Goal: Task Accomplishment & Management: Manage account settings

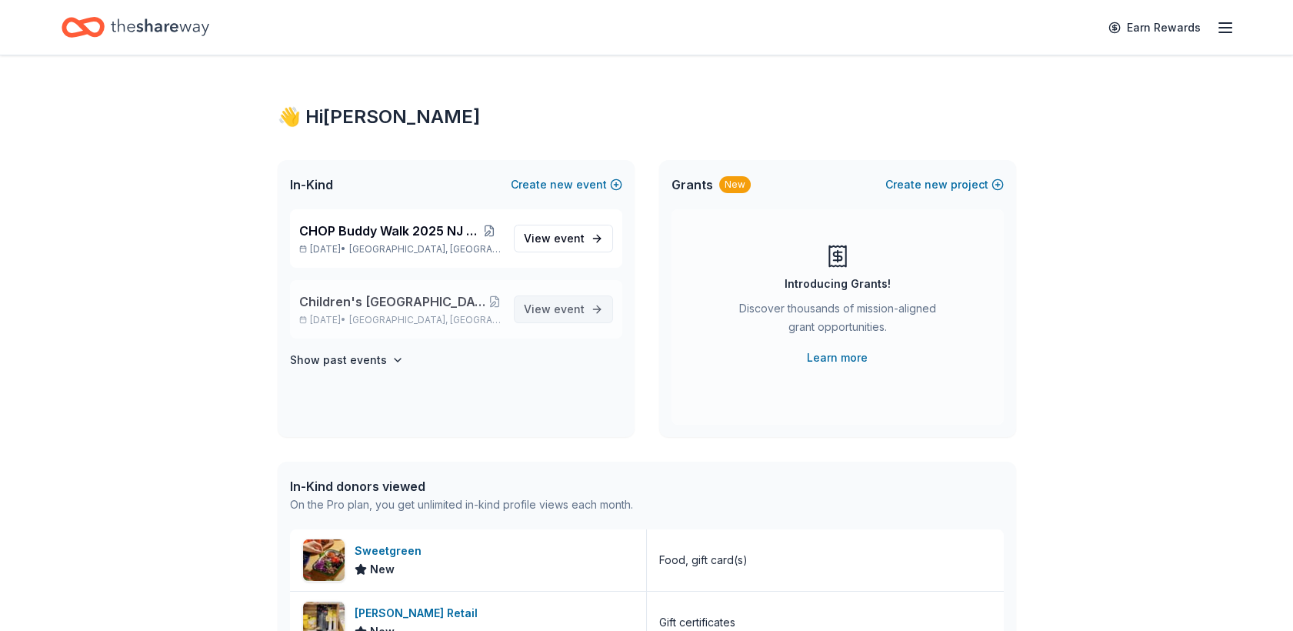
click at [545, 301] on span "View event" at bounding box center [554, 309] width 61 height 18
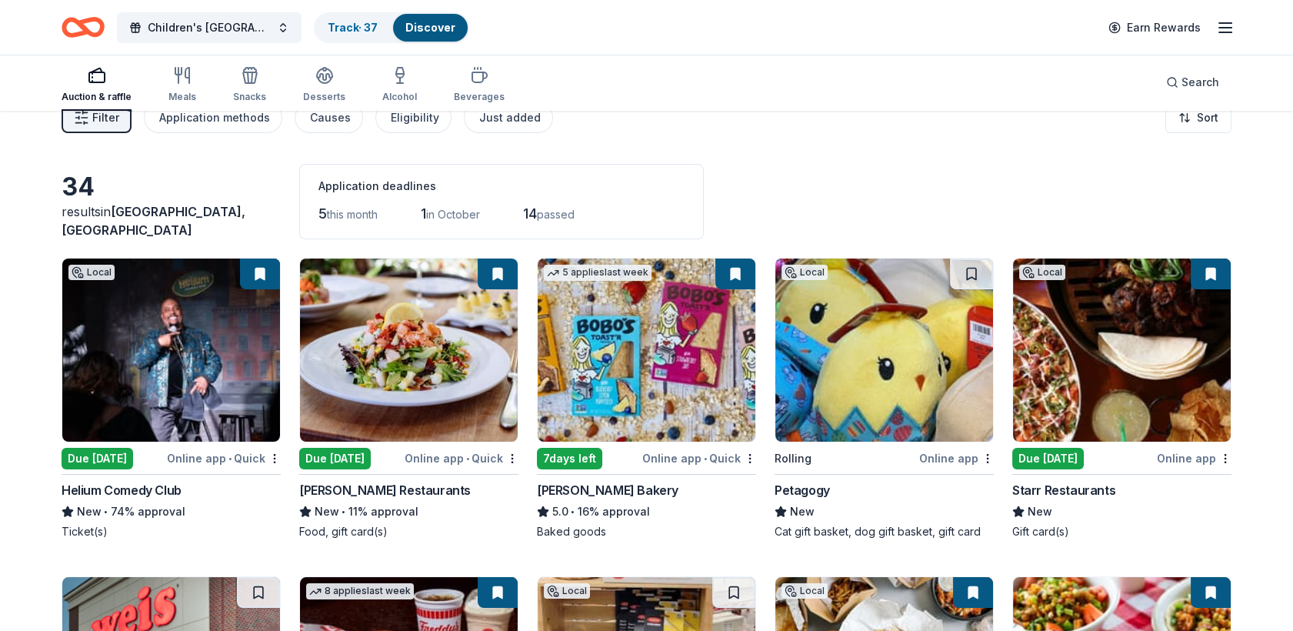
scroll to position [26, 0]
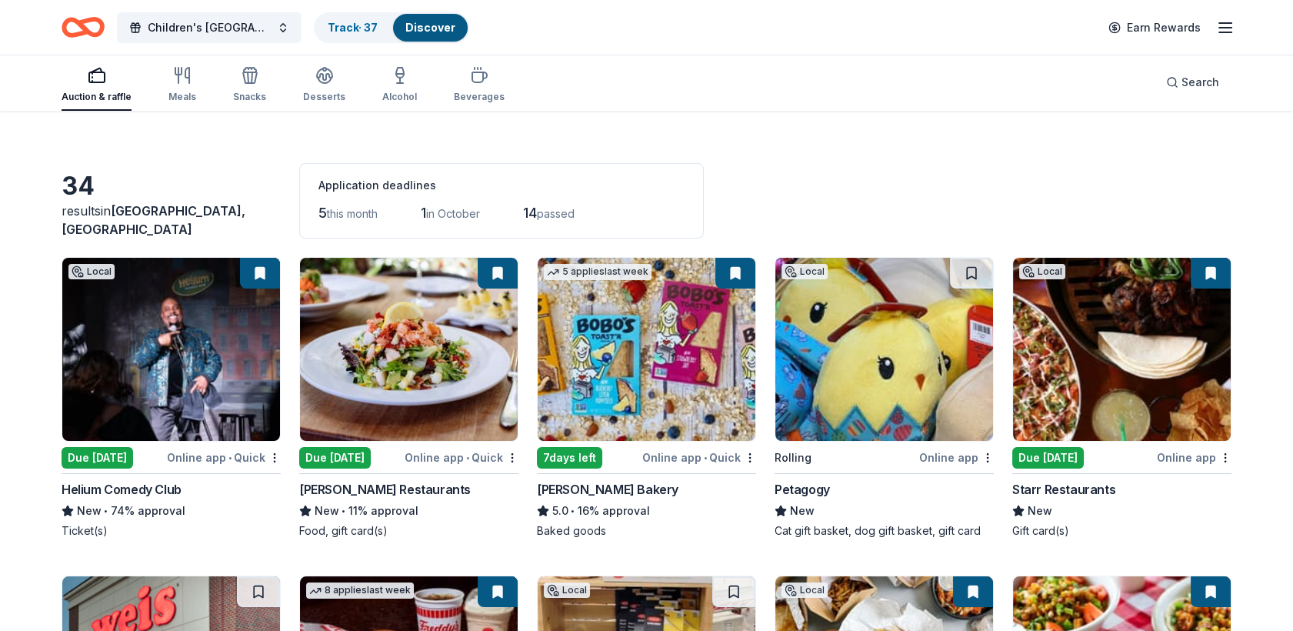
click at [731, 265] on button at bounding box center [735, 273] width 40 height 31
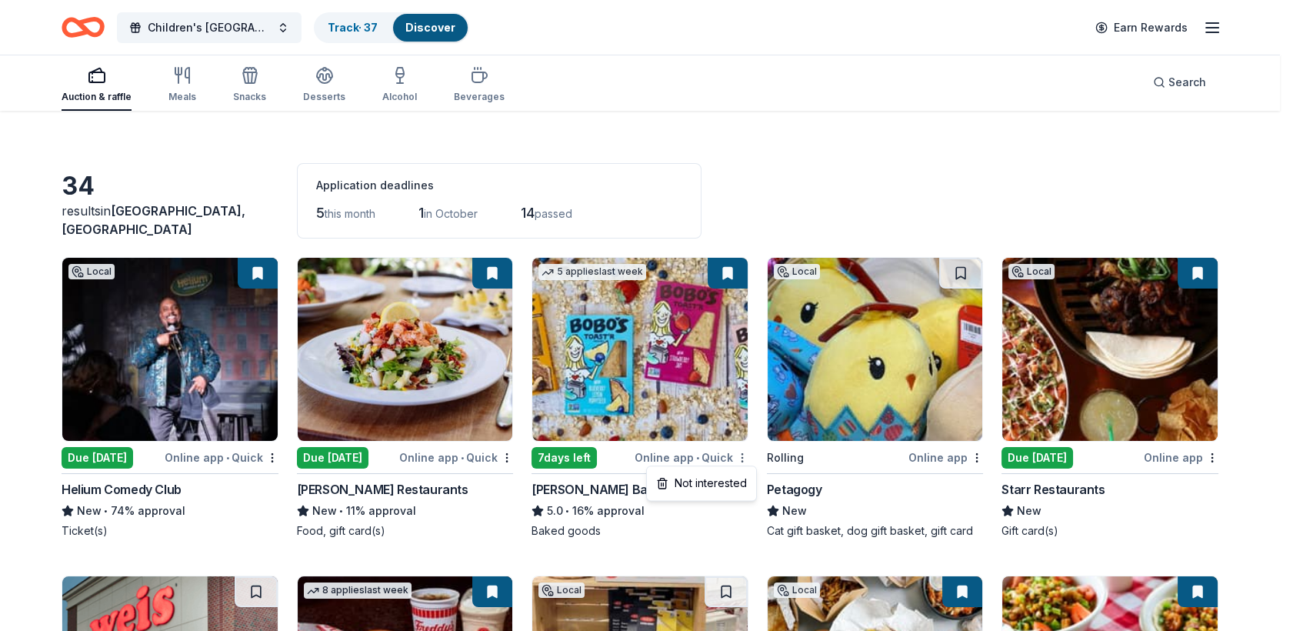
click at [747, 457] on html "Children's [GEOGRAPHIC_DATA] (CHOP) Buddy Walk and Family Fun Day Track · 37 Di…" at bounding box center [646, 289] width 1293 height 631
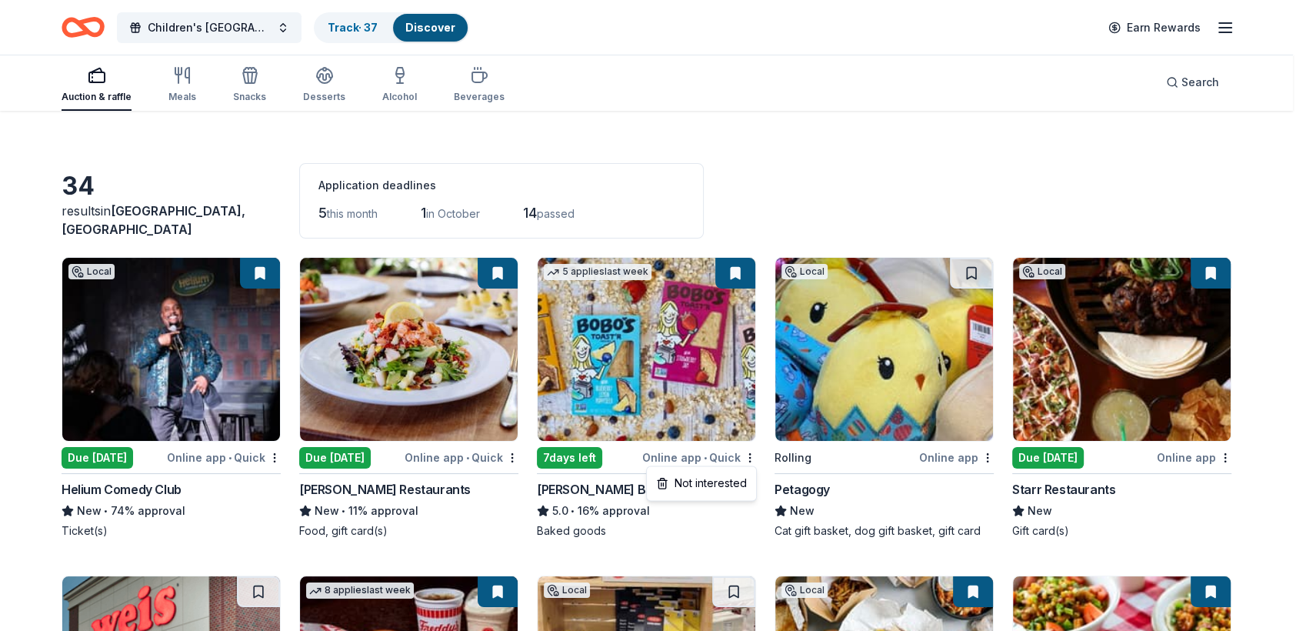
click at [348, 34] on html "Children's [GEOGRAPHIC_DATA] (CHOP) Buddy Walk and Family Fun Day Track · 37 Di…" at bounding box center [653, 289] width 1306 height 631
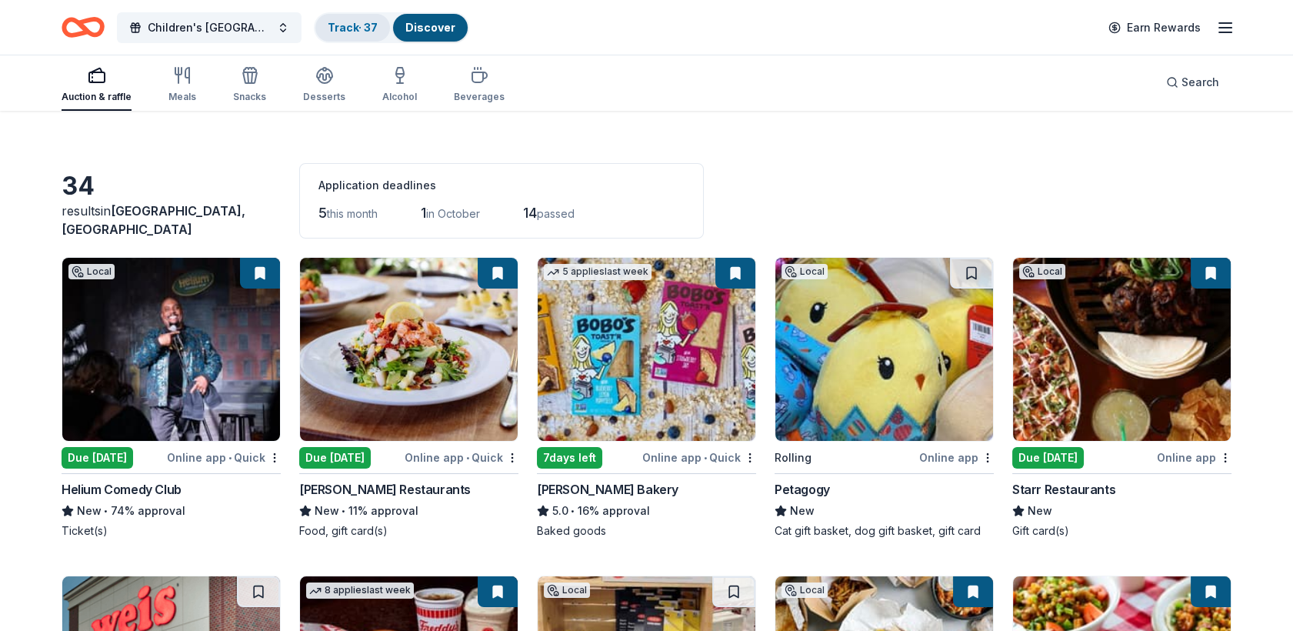
click at [344, 26] on link "Track · 37" at bounding box center [353, 27] width 50 height 13
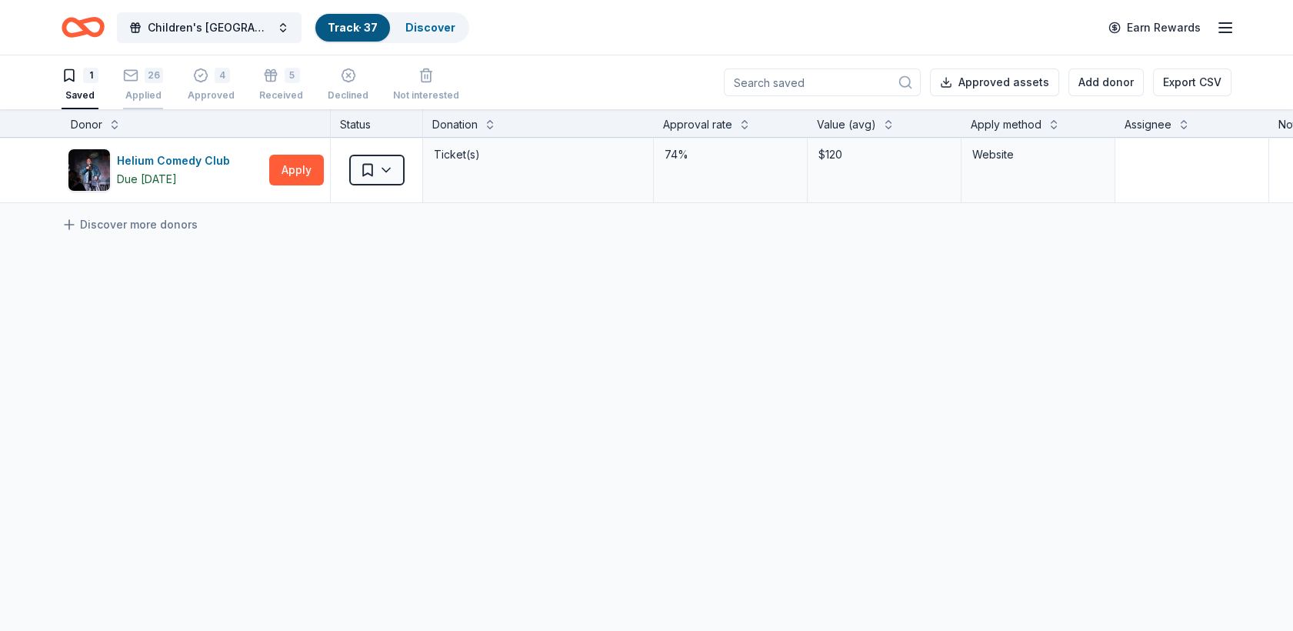
click at [146, 92] on div "Applied" at bounding box center [143, 95] width 40 height 12
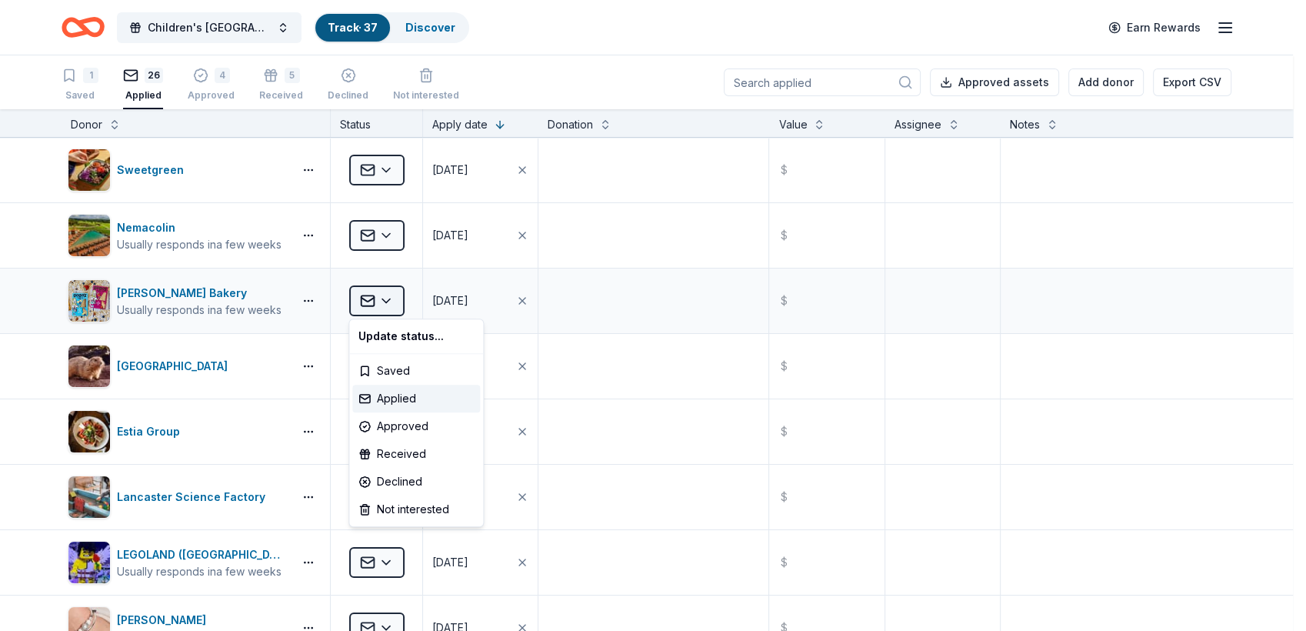
click at [394, 304] on html "Children's [GEOGRAPHIC_DATA] (CHOP) Buddy Walk and Family Fun Day Track · 37 Di…" at bounding box center [653, 315] width 1306 height 631
click at [383, 478] on div "Declined" at bounding box center [416, 482] width 128 height 28
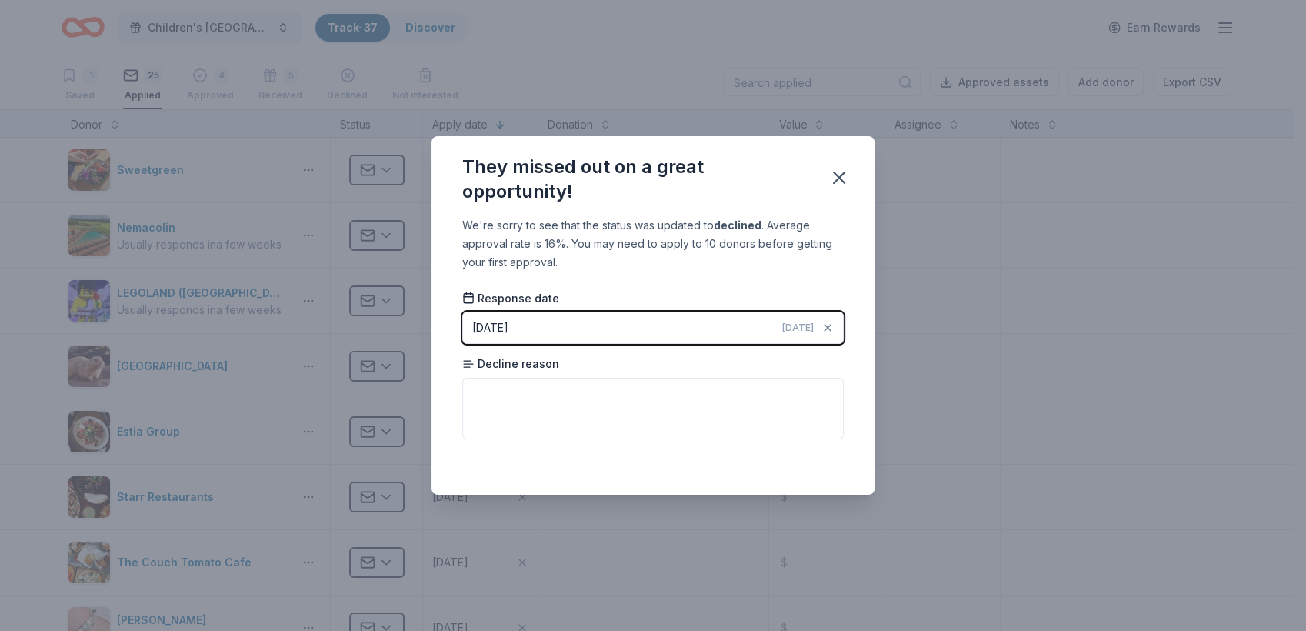
click at [541, 327] on button "[DATE] [DATE]" at bounding box center [652, 327] width 381 height 32
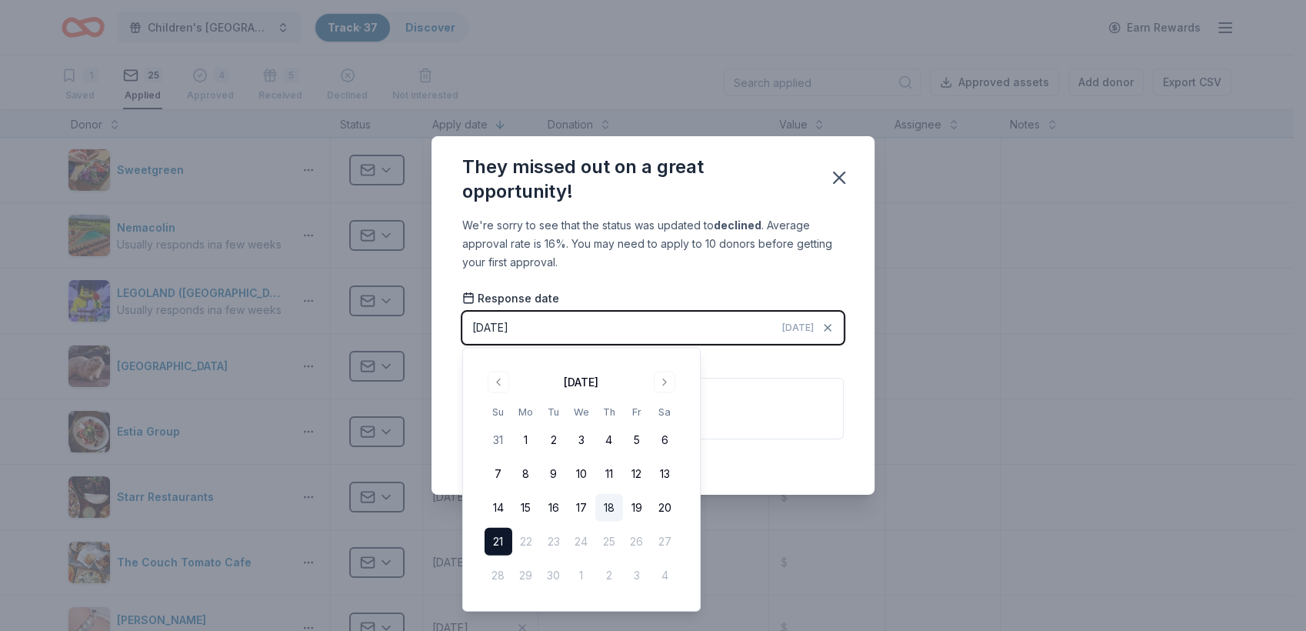
click at [607, 504] on button "18" at bounding box center [609, 508] width 28 height 28
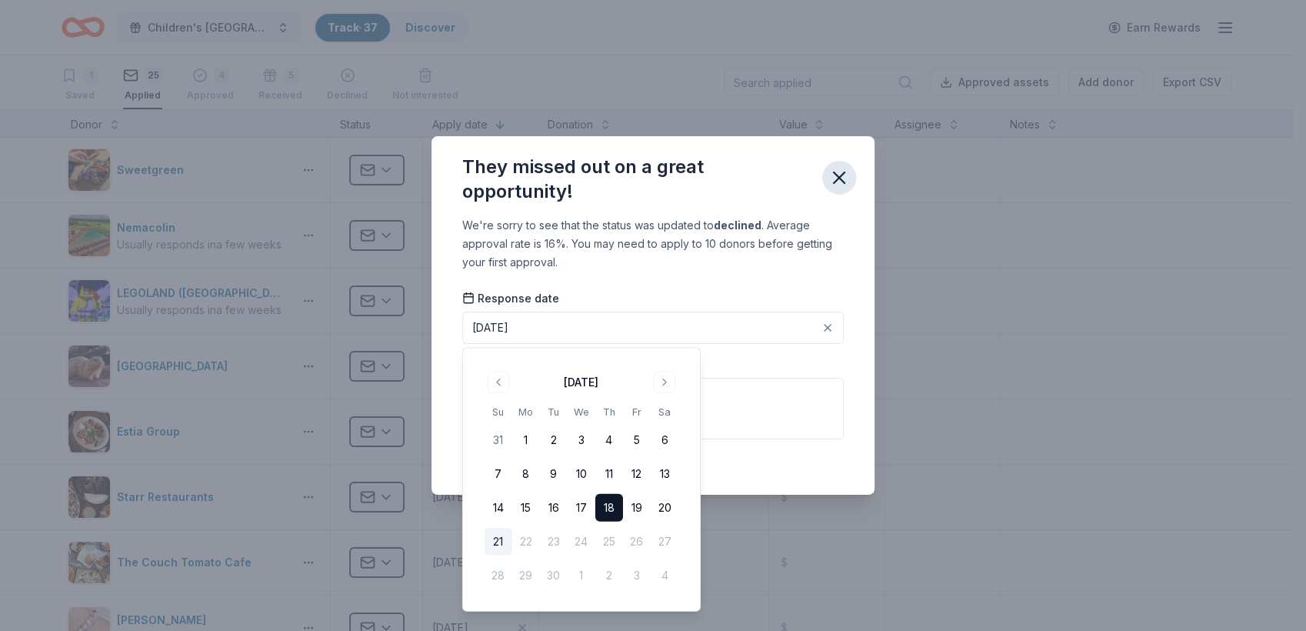
click at [841, 174] on icon "button" at bounding box center [839, 178] width 22 height 22
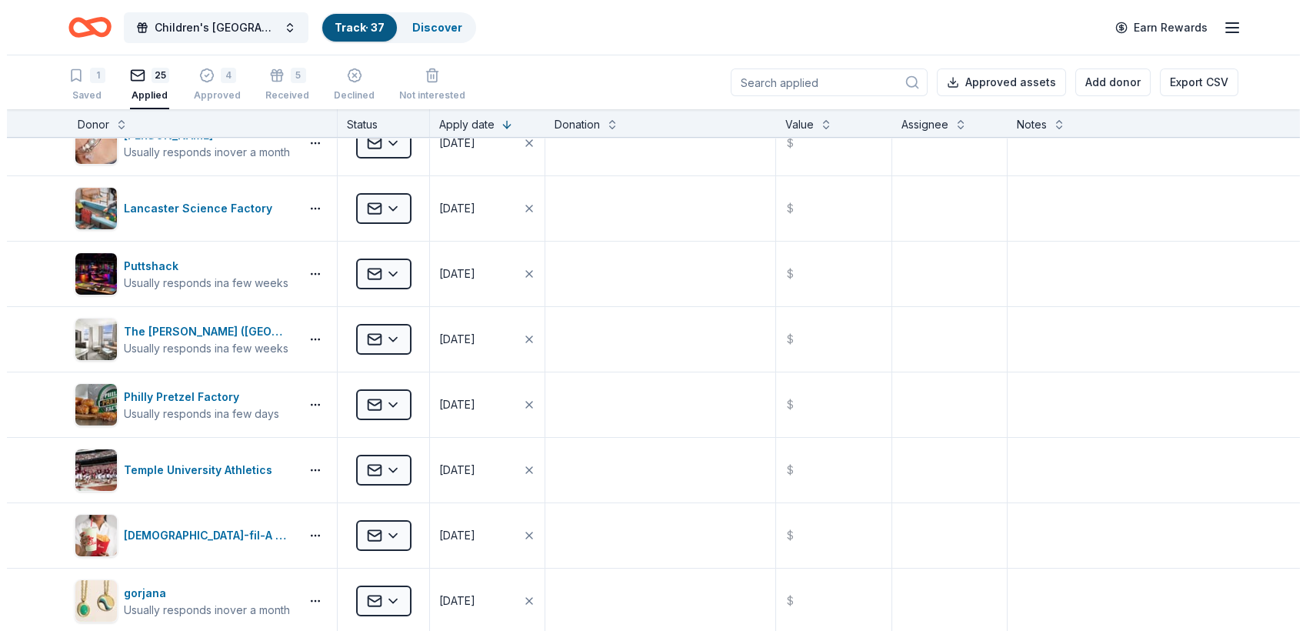
scroll to position [495, 0]
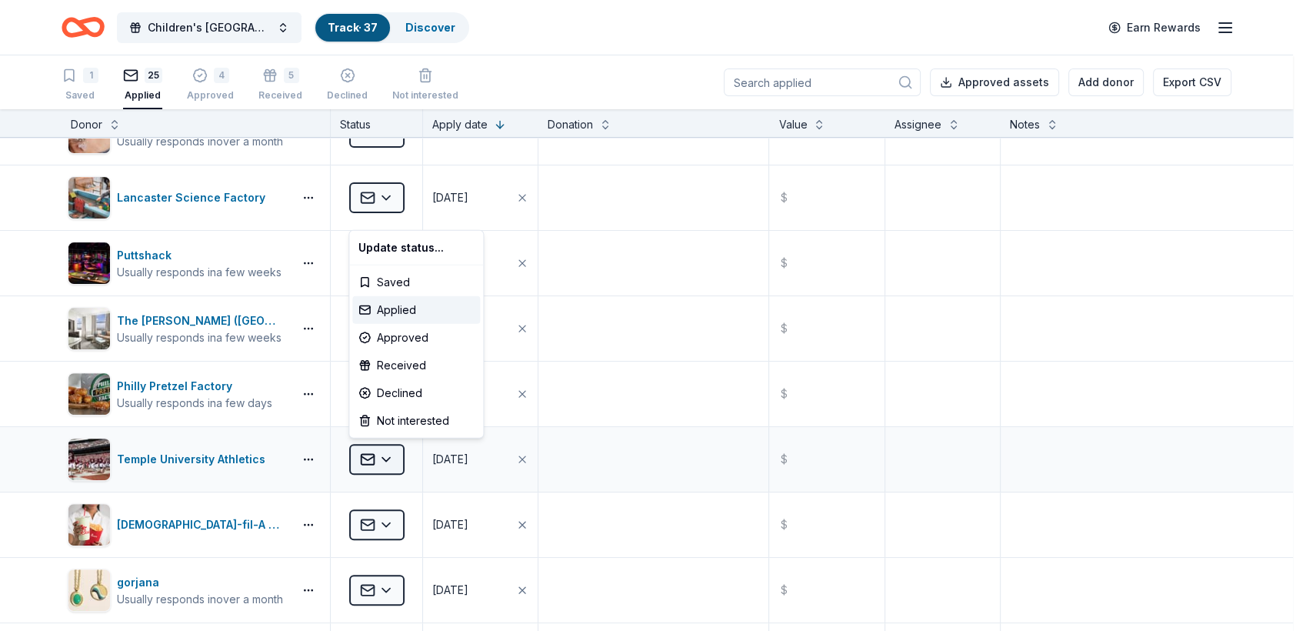
click at [390, 461] on html "Children's [GEOGRAPHIC_DATA] (CHOP) Buddy Walk and Family Fun Day Track · 37 Di…" at bounding box center [653, 315] width 1306 height 631
click at [405, 338] on div "Approved" at bounding box center [416, 338] width 128 height 28
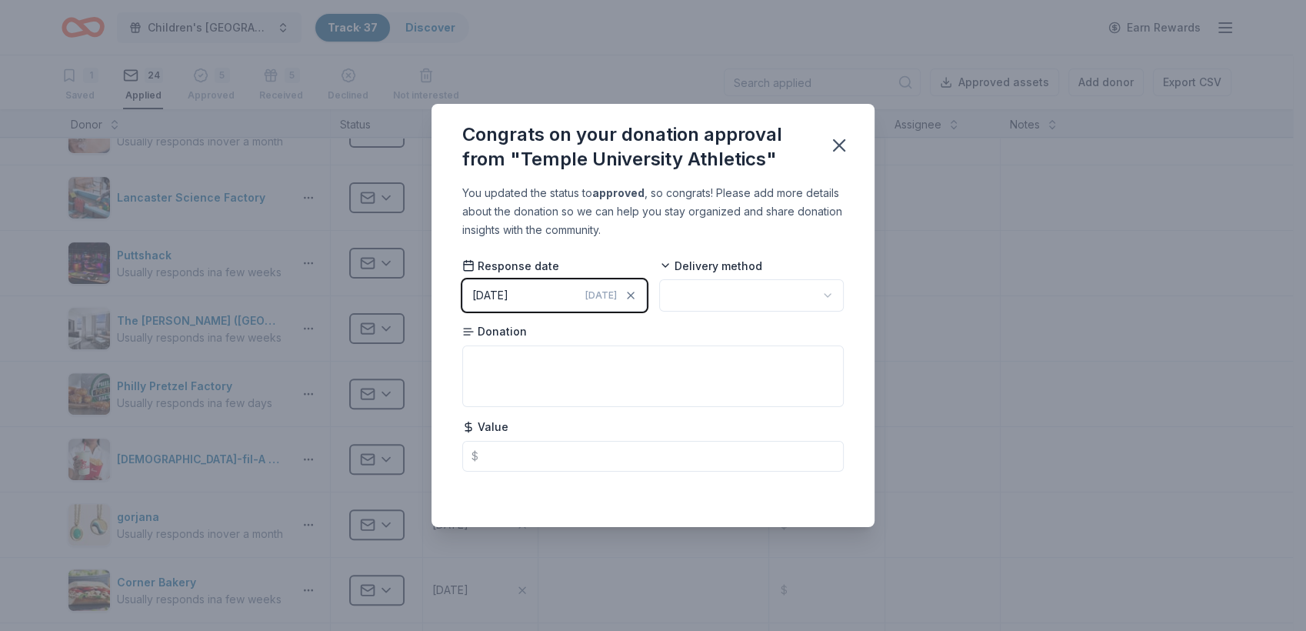
click at [508, 298] on div "[DATE]" at bounding box center [490, 295] width 36 height 18
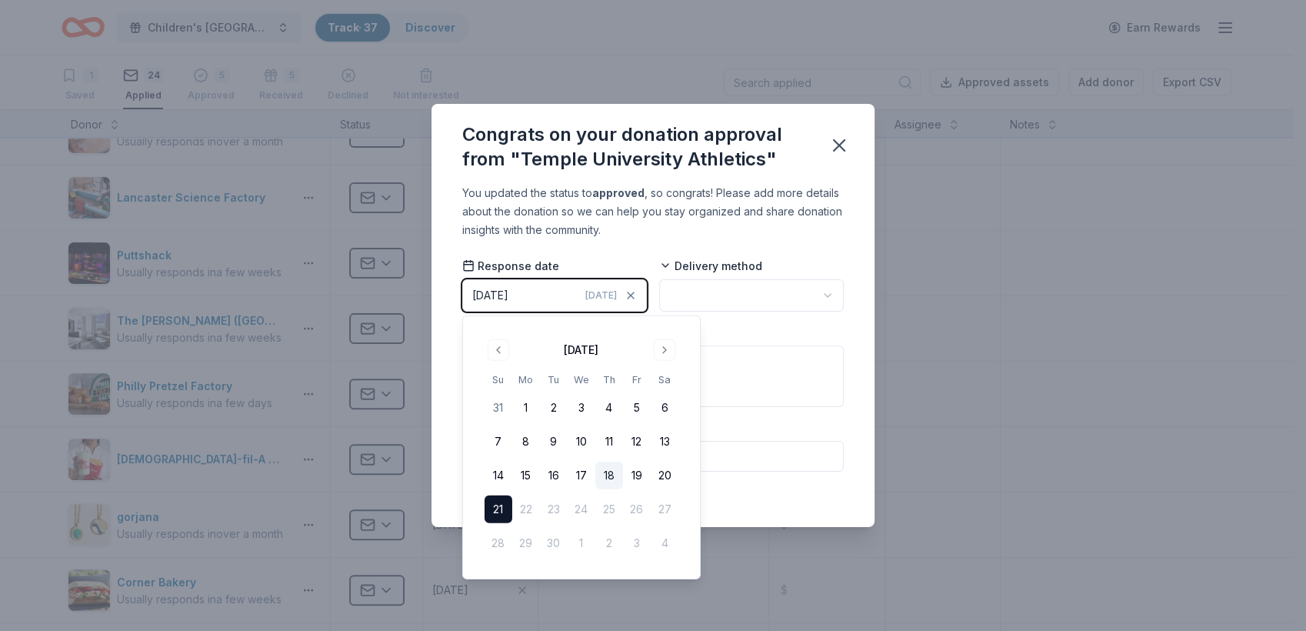
click at [607, 478] on button "18" at bounding box center [609, 475] width 28 height 28
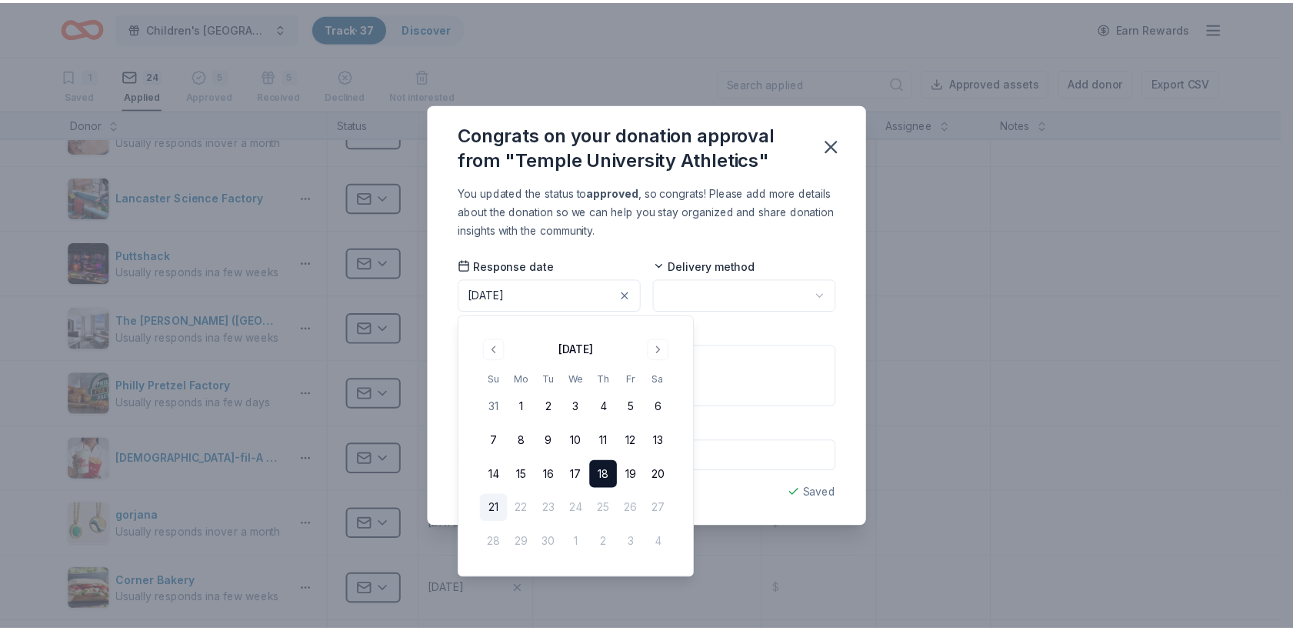
scroll to position [0, 0]
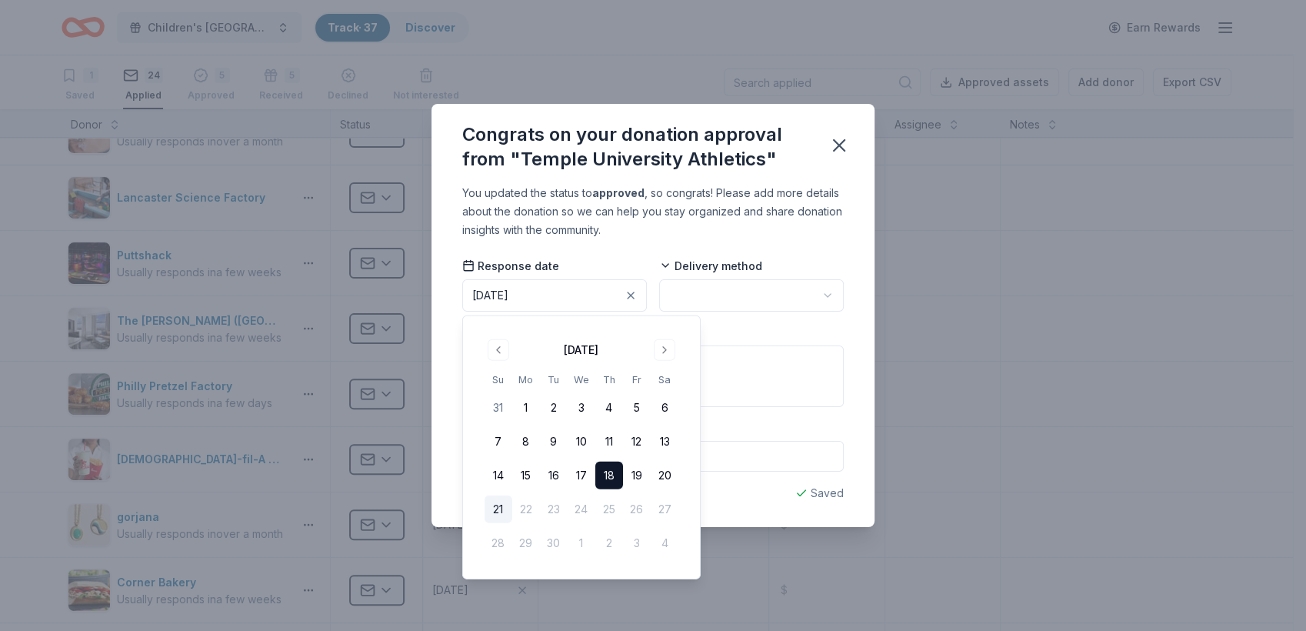
click at [683, 302] on html "Children's [GEOGRAPHIC_DATA] (CHOP) Buddy Walk and Family Fun Day Track · 37 Di…" at bounding box center [653, 315] width 1306 height 631
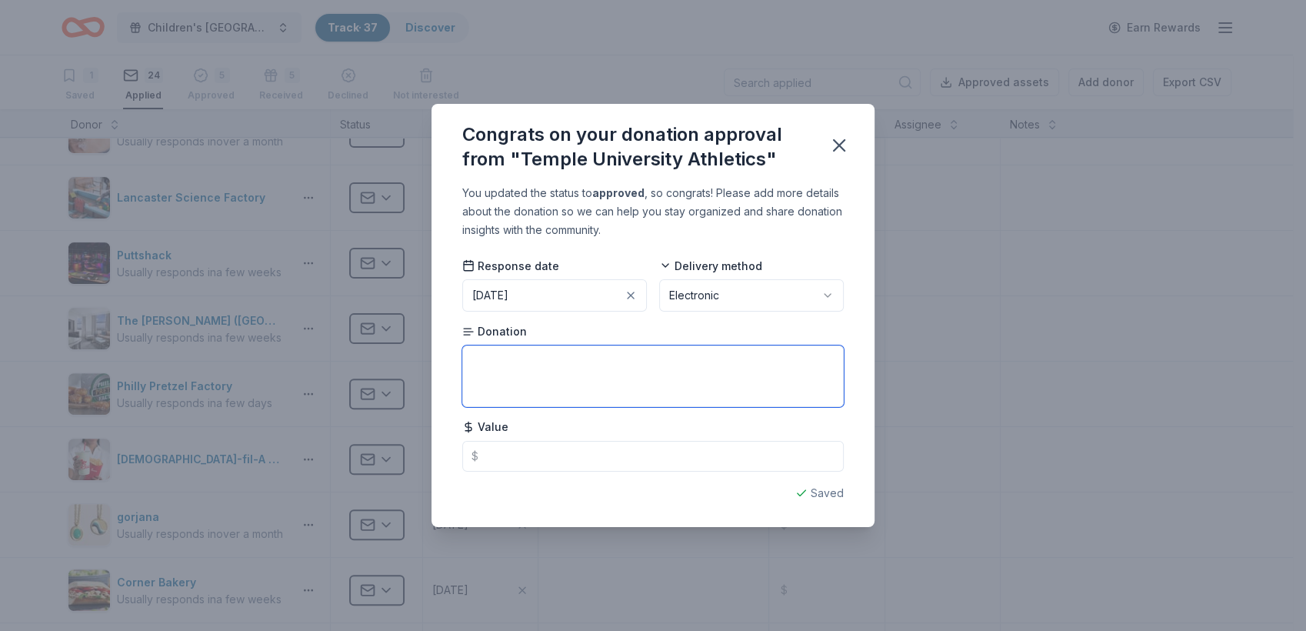
click at [520, 363] on textarea at bounding box center [652, 376] width 381 height 62
type textarea "2 lower level tickets for a [DEMOGRAPHIC_DATA] Football game."
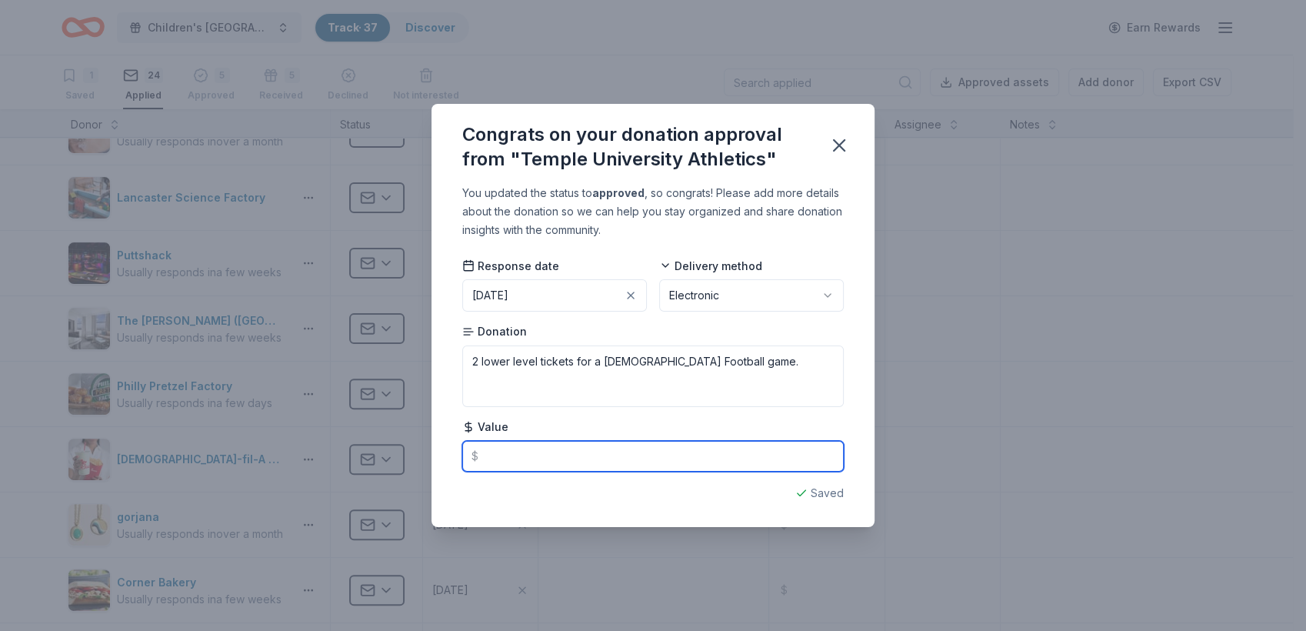
click at [501, 459] on input "text" at bounding box center [652, 456] width 381 height 31
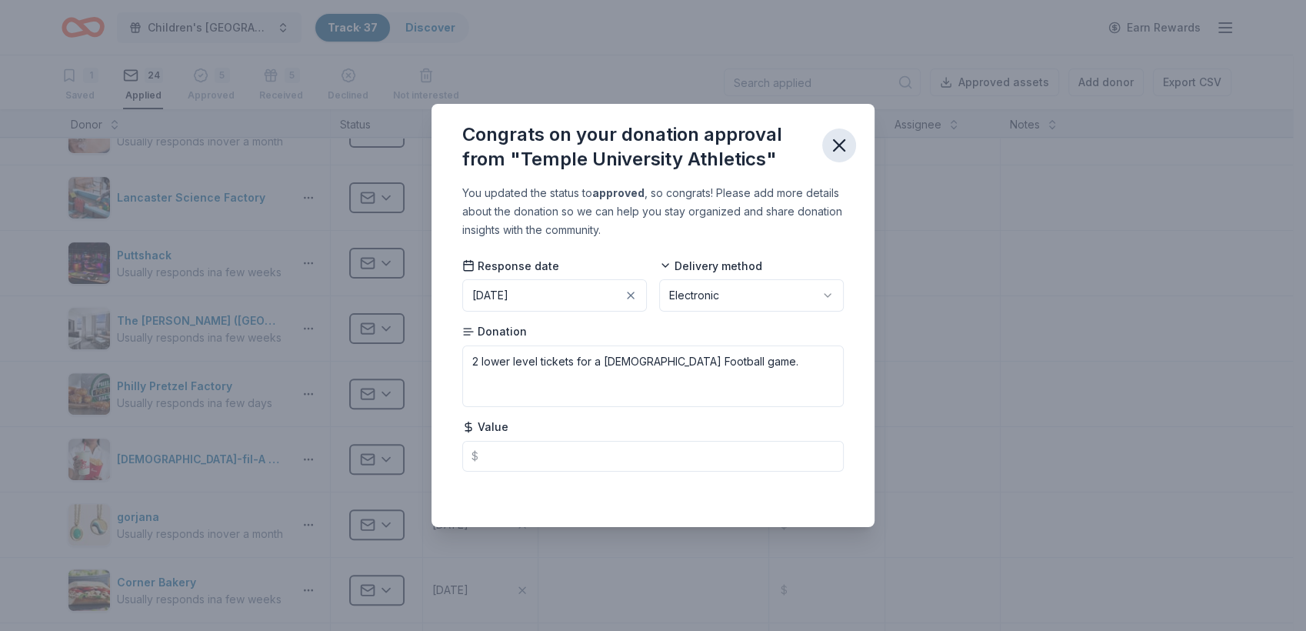
click at [846, 147] on icon "button" at bounding box center [839, 146] width 22 height 22
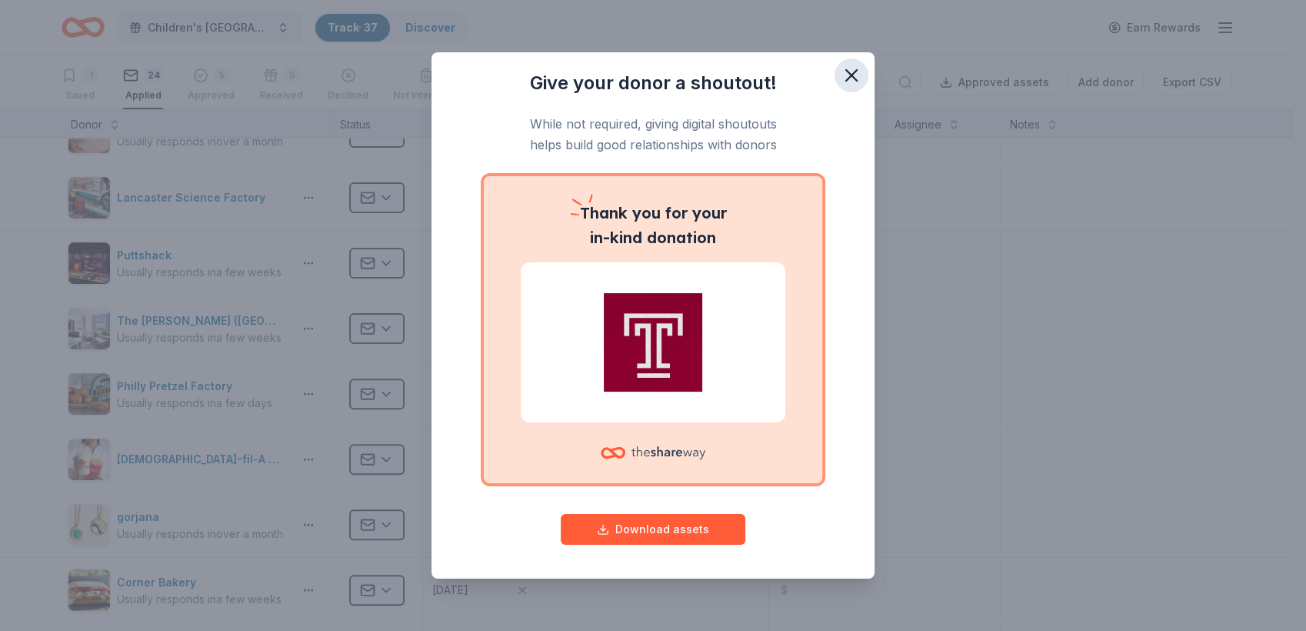
click at [849, 72] on icon "button" at bounding box center [851, 75] width 11 height 11
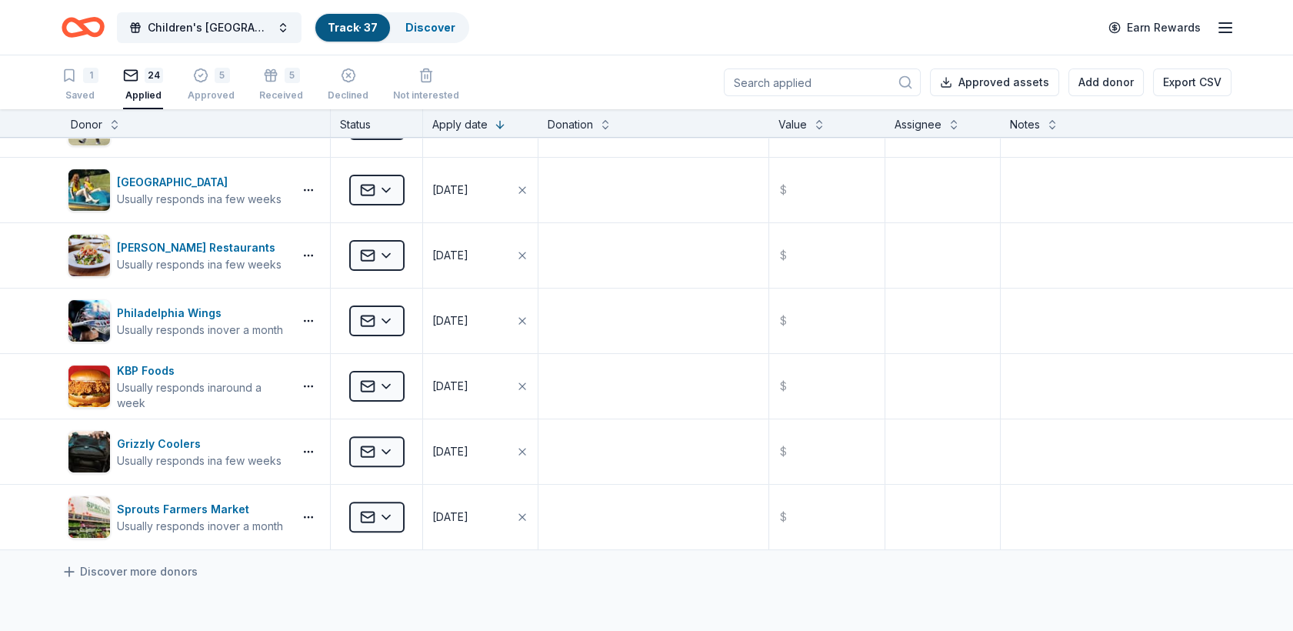
scroll to position [1159, 0]
